Goal: Transaction & Acquisition: Purchase product/service

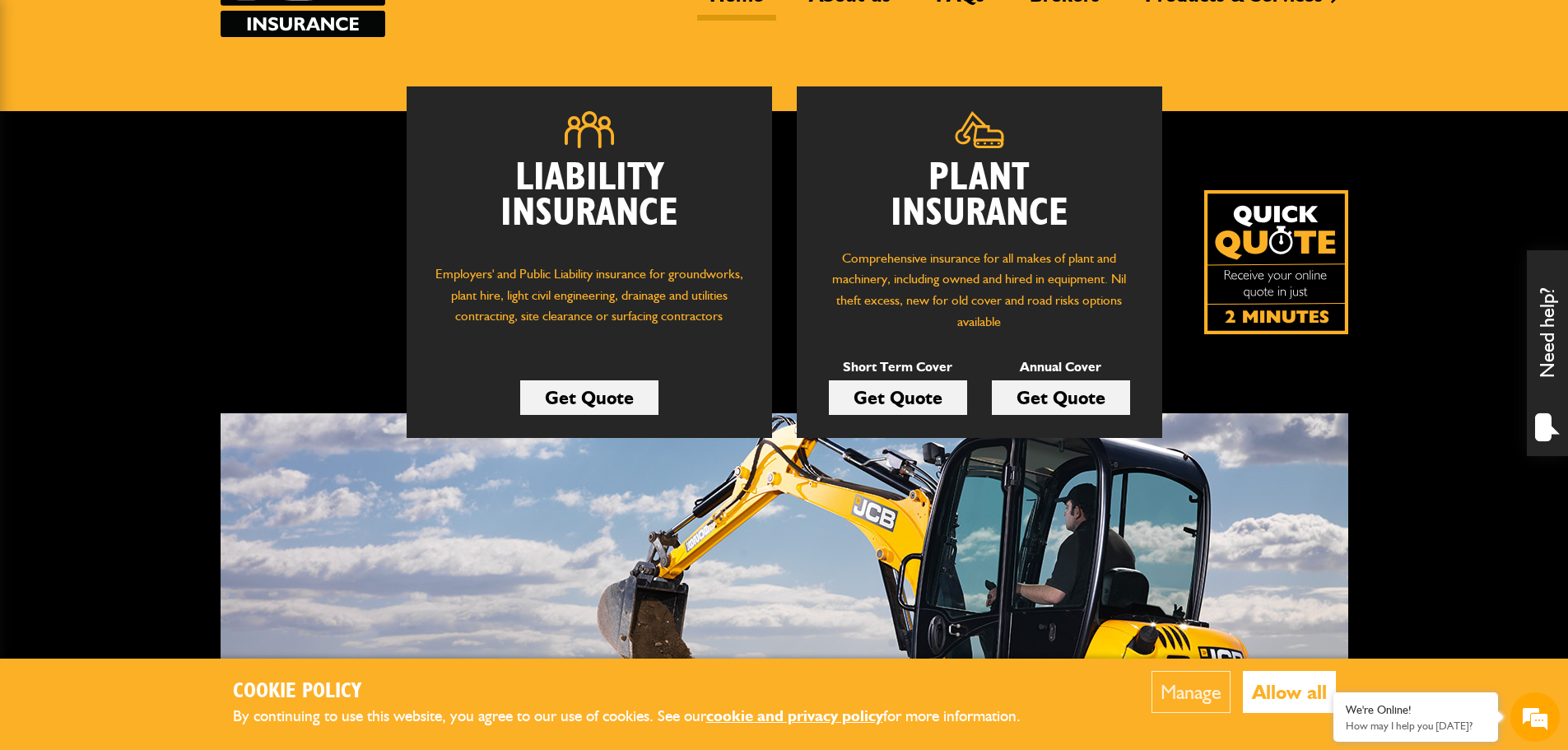
click at [928, 404] on link "Get Quote" at bounding box center [898, 398] width 139 height 34
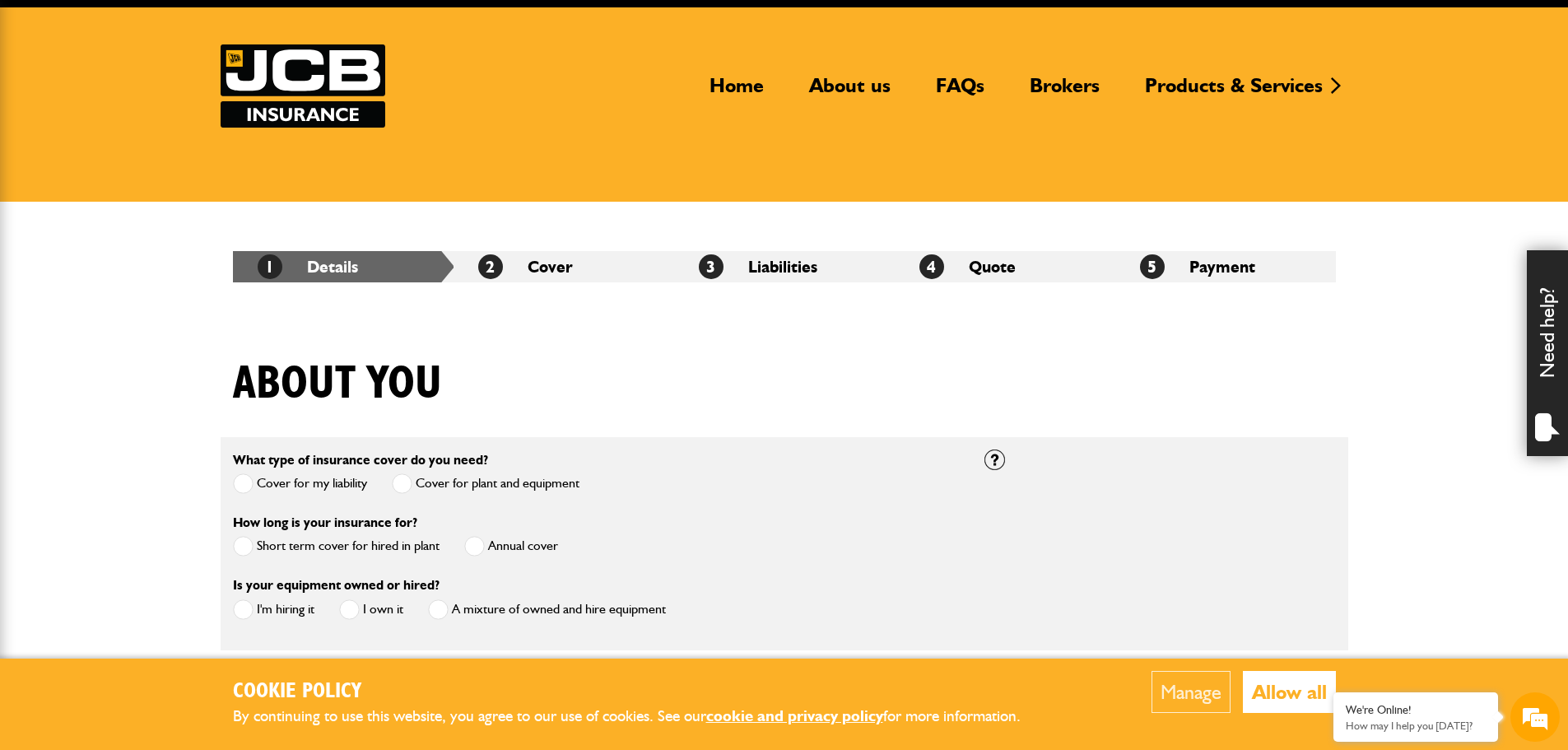
scroll to position [247, 0]
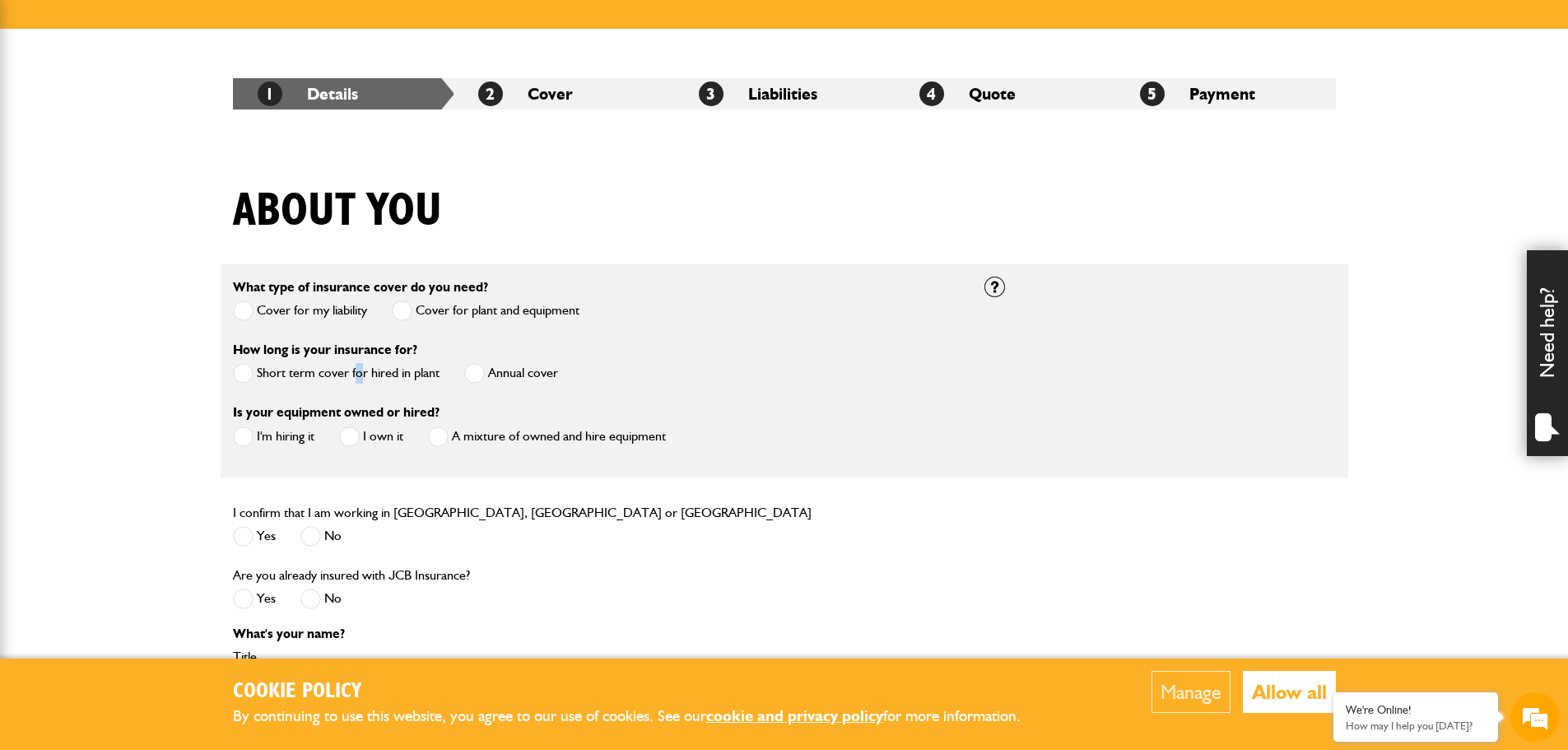
click at [359, 377] on label "Short term cover for hired in plant" at bounding box center [337, 374] width 207 height 21
click at [369, 369] on label "Short term cover for hired in plant" at bounding box center [337, 374] width 207 height 21
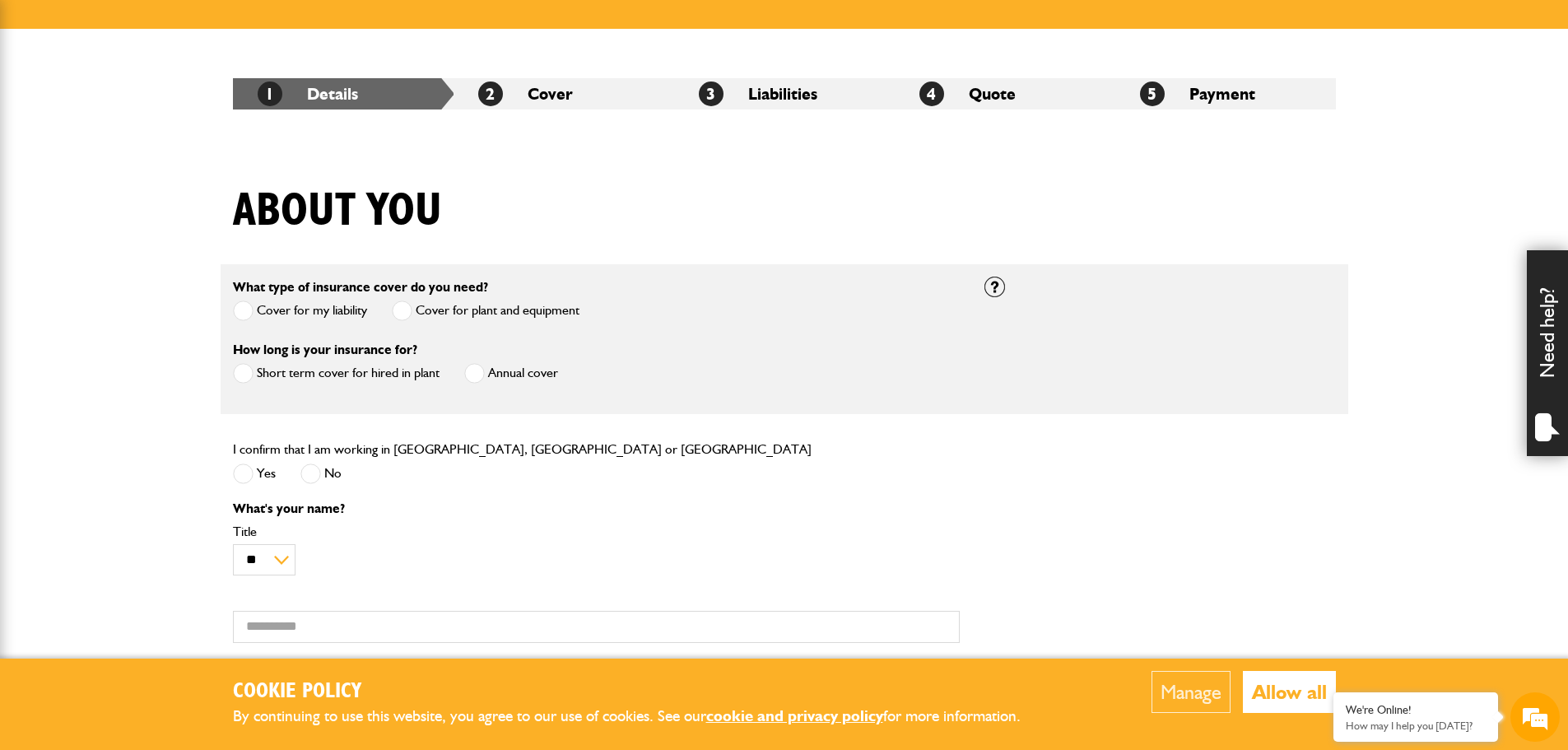
click at [249, 468] on span at bounding box center [244, 474] width 21 height 21
click at [282, 559] on select "** *** **** ** ** **" at bounding box center [264, 561] width 62 height 33
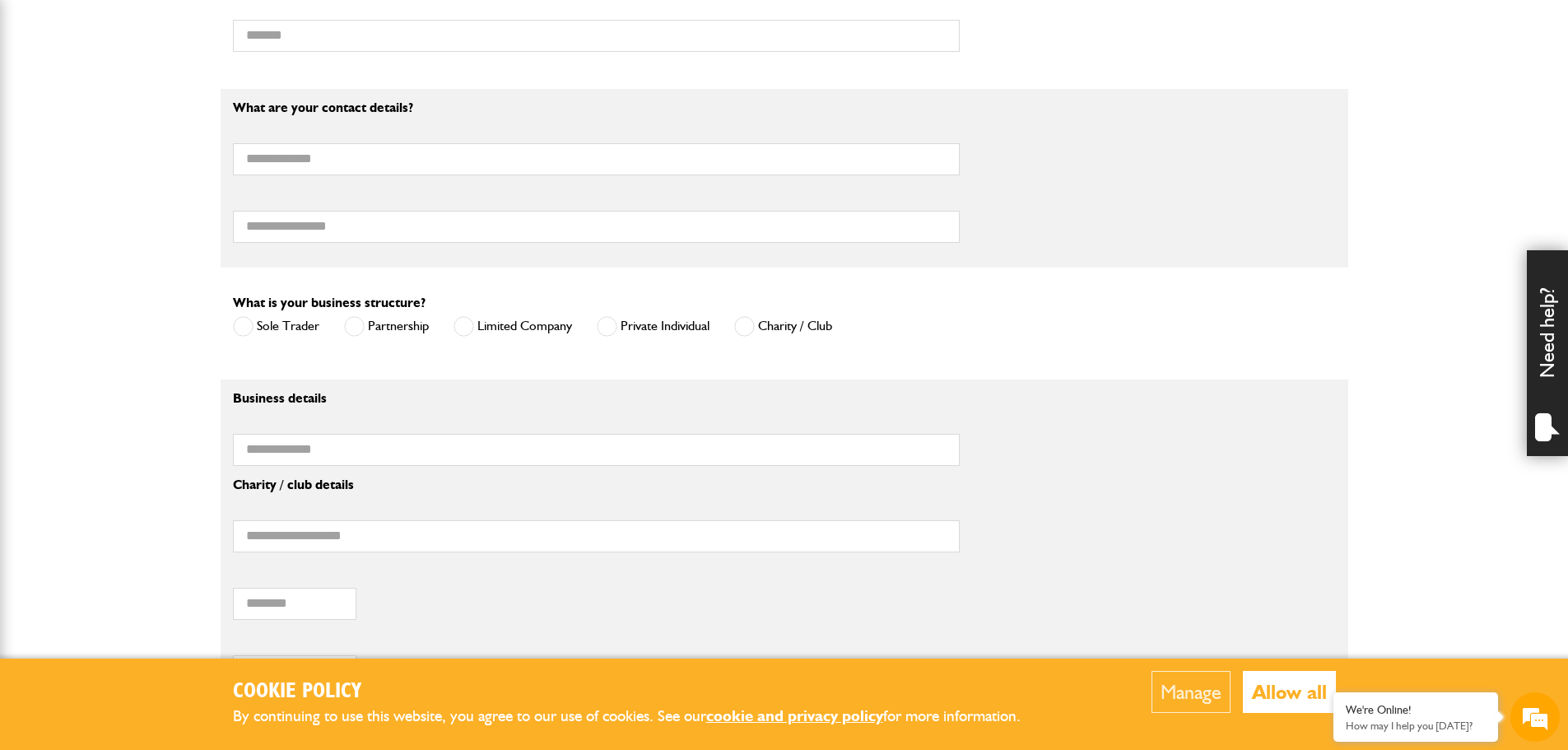
scroll to position [0, 0]
click at [631, 329] on label "Private Individual" at bounding box center [653, 327] width 113 height 21
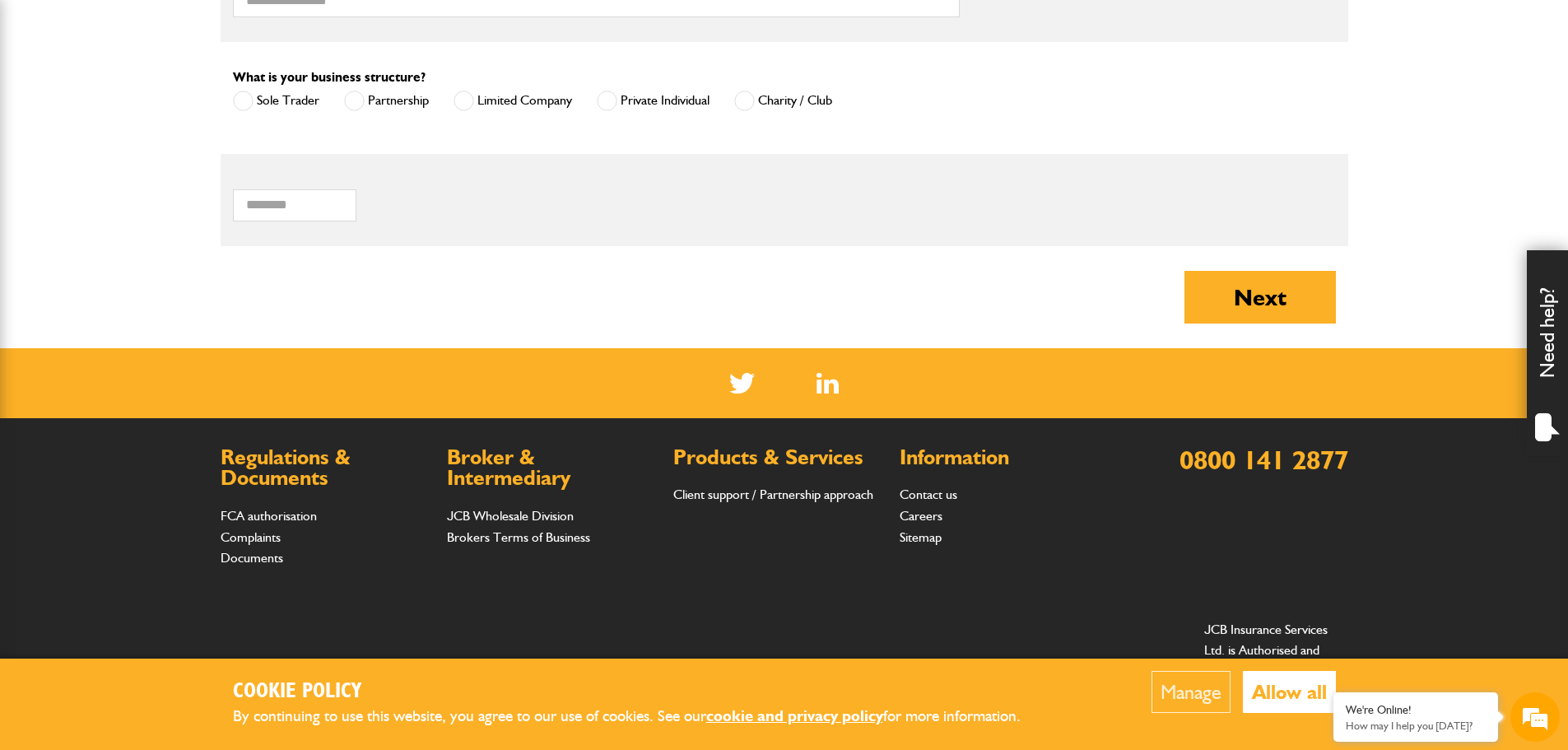
scroll to position [1153, 0]
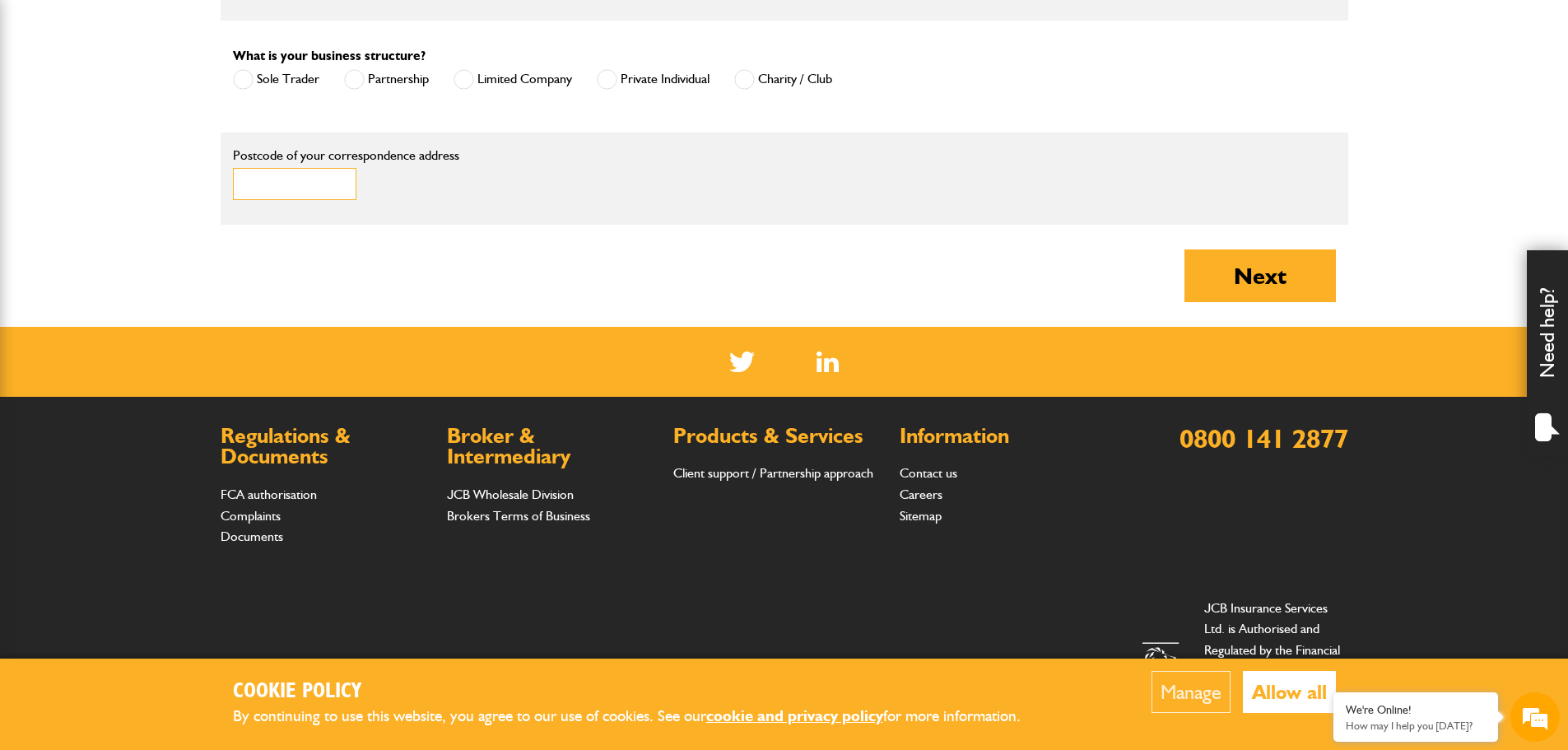
click at [301, 188] on input "Postcode of your correspondence address" at bounding box center [294, 185] width 123 height 33
